Goal: Task Accomplishment & Management: Complete application form

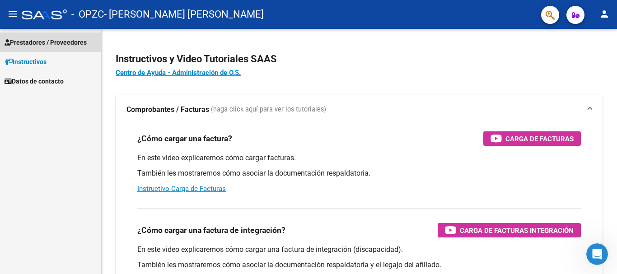
click at [37, 41] on span "Prestadores / Proveedores" at bounding box center [46, 42] width 82 height 10
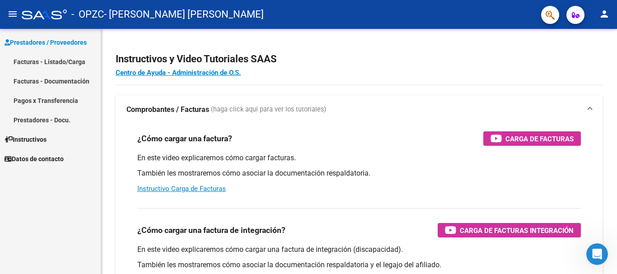
click at [31, 101] on link "Pagos x Transferencia" at bounding box center [50, 100] width 101 height 19
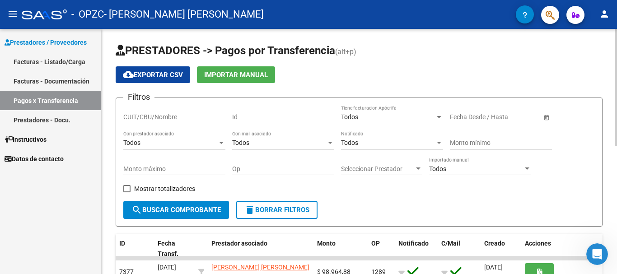
drag, startPoint x: 614, startPoint y: 43, endPoint x: 614, endPoint y: 57, distance: 14.0
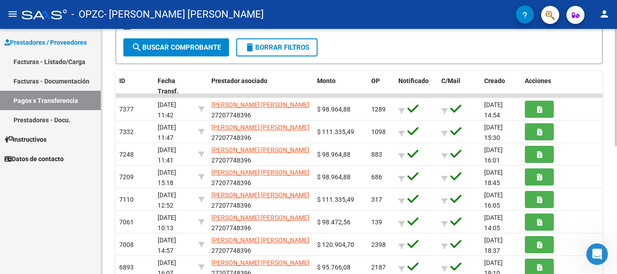
scroll to position [181, 0]
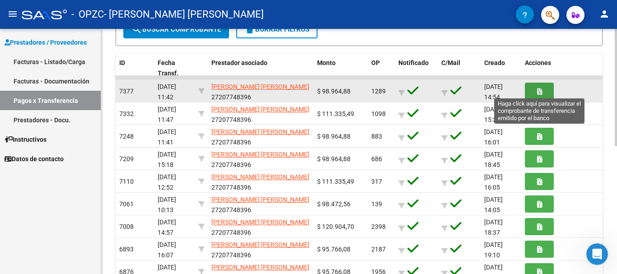
click at [543, 91] on button "button" at bounding box center [539, 91] width 29 height 17
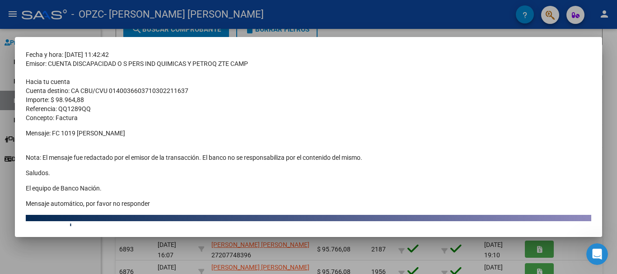
scroll to position [77, 0]
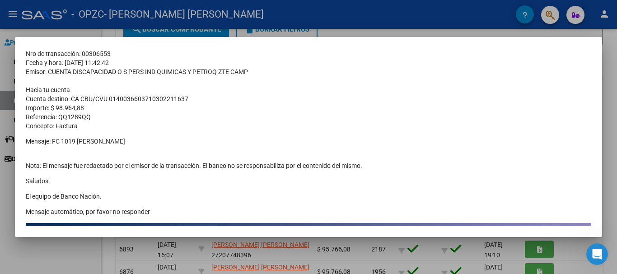
click at [32, 255] on div at bounding box center [308, 137] width 617 height 274
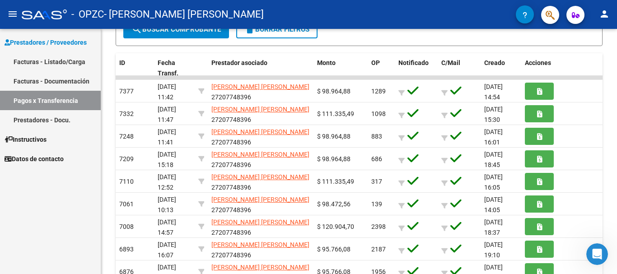
click at [28, 62] on link "Facturas - Listado/Carga" at bounding box center [50, 61] width 101 height 19
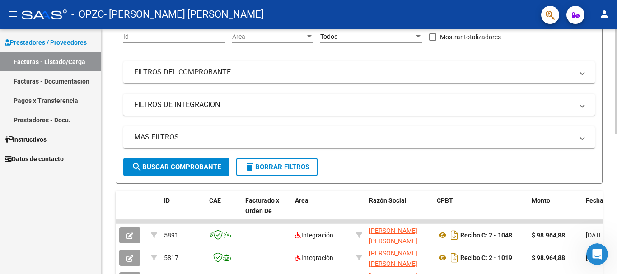
scroll to position [181, 0]
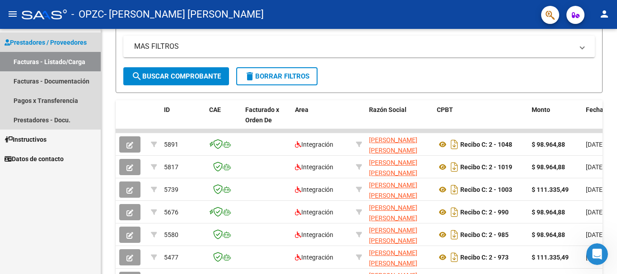
click at [28, 64] on link "Facturas - Listado/Carga" at bounding box center [50, 61] width 101 height 19
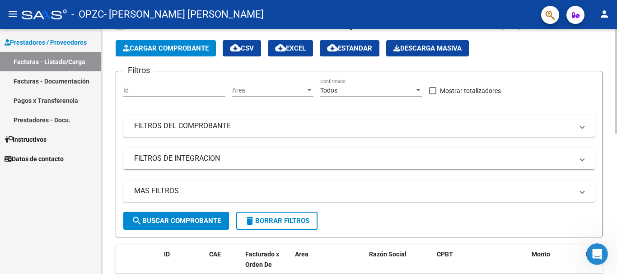
scroll to position [0, 0]
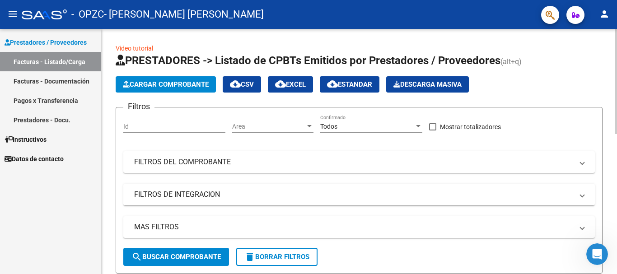
click at [174, 256] on span "search Buscar Comprobante" at bounding box center [175, 257] width 89 height 8
click at [178, 82] on span "Cargar Comprobante" at bounding box center [166, 84] width 86 height 8
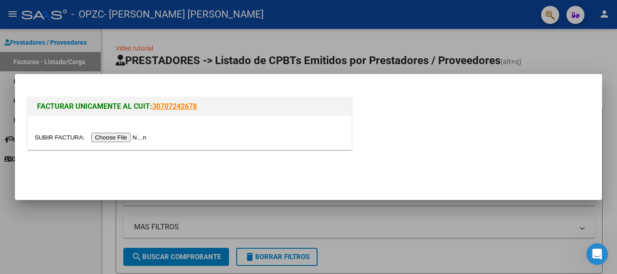
click at [123, 135] on input "file" at bounding box center [92, 137] width 114 height 9
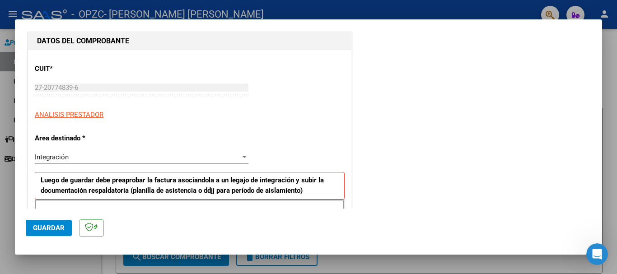
scroll to position [149, 0]
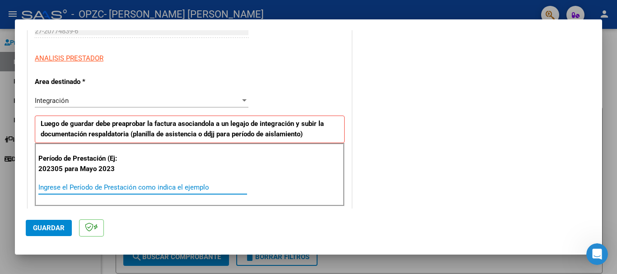
click at [132, 189] on input "Ingrese el Período de Prestación como indica el ejemplo" at bounding box center [142, 187] width 209 height 8
type input "202507"
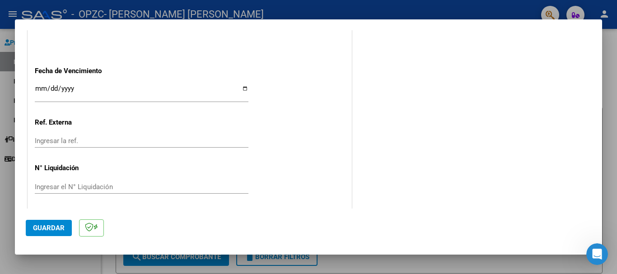
scroll to position [599, 0]
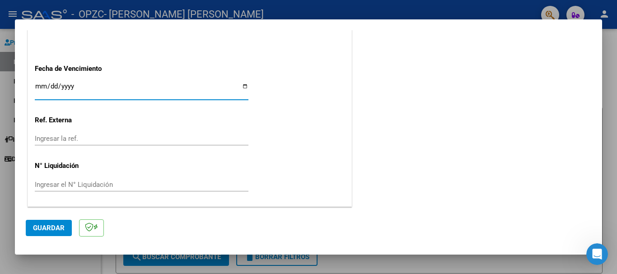
click at [241, 88] on input "Ingresar la fecha" at bounding box center [142, 90] width 214 height 14
type input "[DATE]"
click at [52, 229] on span "Guardar" at bounding box center [49, 228] width 32 height 8
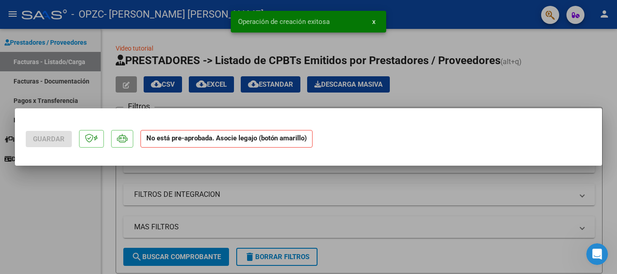
scroll to position [0, 0]
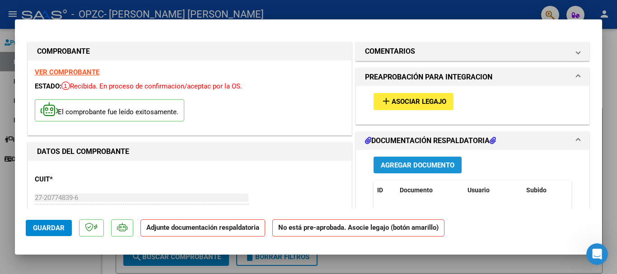
click at [389, 167] on span "Agregar Documento" at bounding box center [418, 165] width 74 height 8
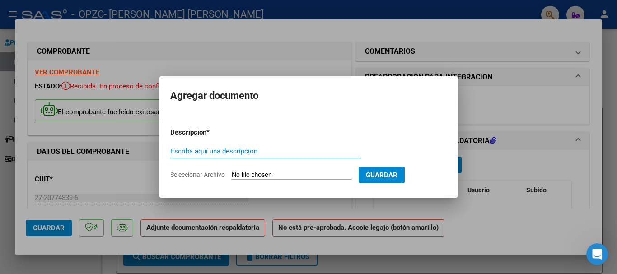
click at [285, 152] on input "Escriba aquí una descripcion" at bounding box center [265, 151] width 191 height 8
type input "Asistencia [PERSON_NAME] 7-25"
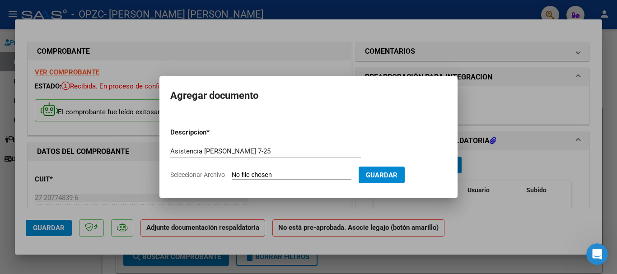
click at [240, 174] on input "Seleccionar Archivo" at bounding box center [292, 175] width 120 height 9
click at [235, 175] on input "Seleccionar Archivo" at bounding box center [292, 175] width 120 height 9
type input "C:\fakepath\Asistencia [PERSON_NAME], 7-25.pdf"
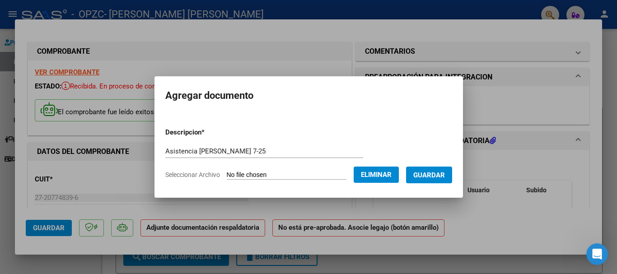
click at [194, 149] on input "Asistencia [PERSON_NAME] 7-25" at bounding box center [264, 151] width 198 height 8
type input "Asistencia [PERSON_NAME] 7-25"
click at [439, 177] on span "Guardar" at bounding box center [429, 175] width 32 height 8
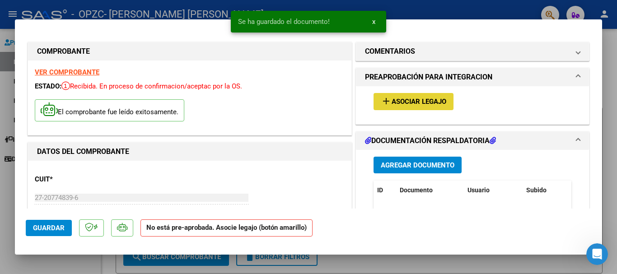
click at [415, 100] on span "Asociar Legajo" at bounding box center [418, 102] width 55 height 8
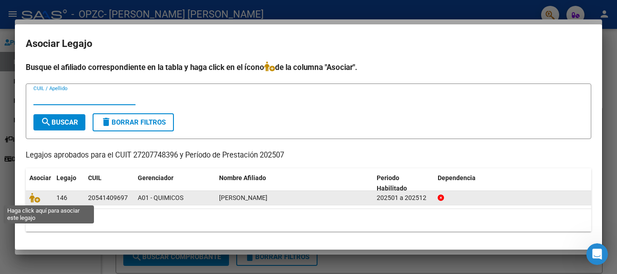
click at [41, 197] on span at bounding box center [36, 198] width 14 height 7
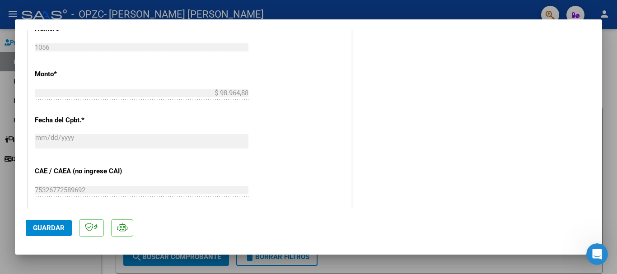
scroll to position [630, 0]
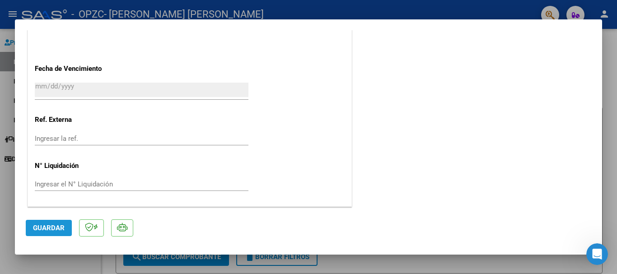
click at [52, 229] on span "Guardar" at bounding box center [49, 228] width 32 height 8
